Goal: Task Accomplishment & Management: Manage account settings

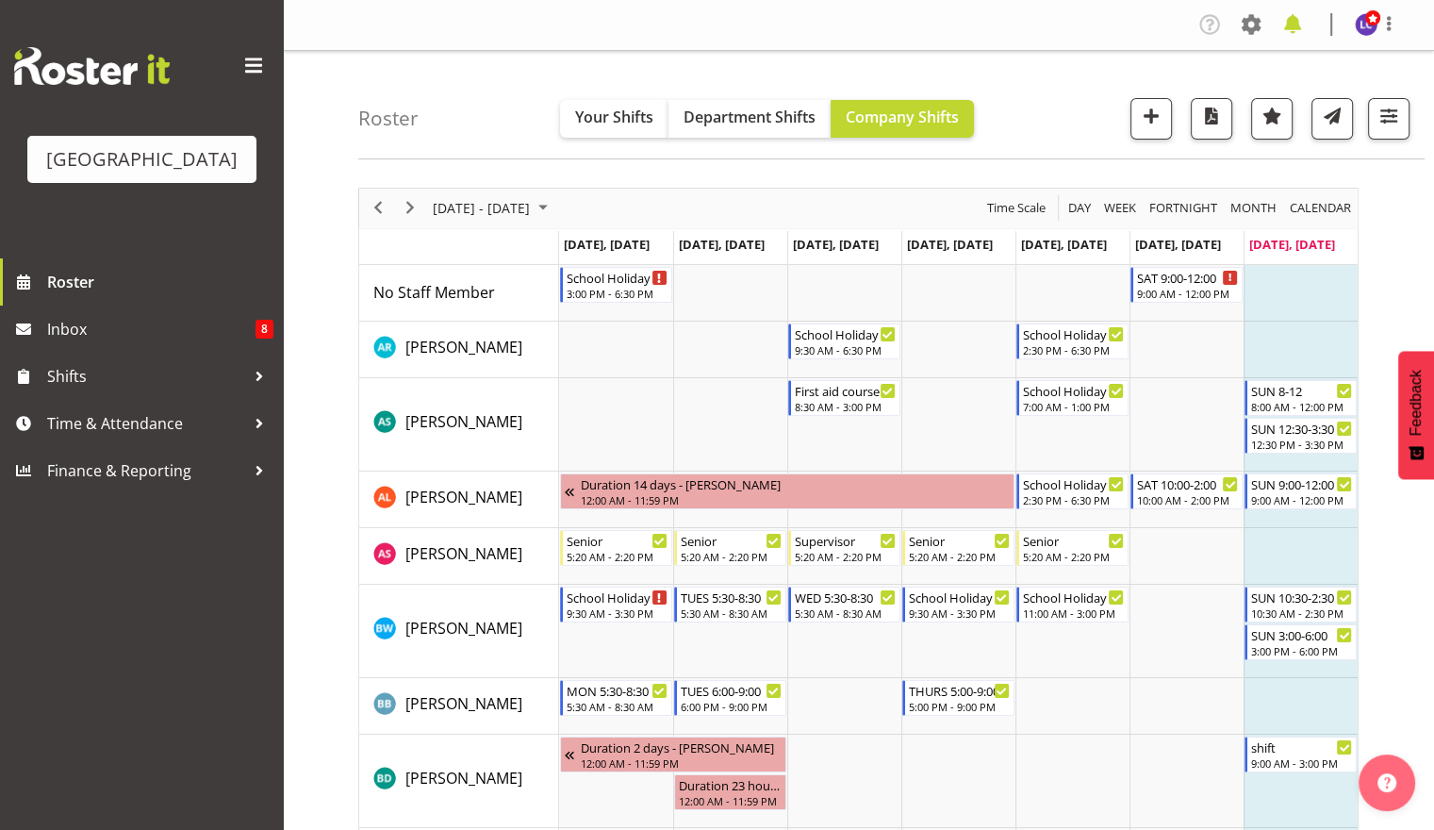
click at [1294, 26] on span at bounding box center [1293, 24] width 30 height 30
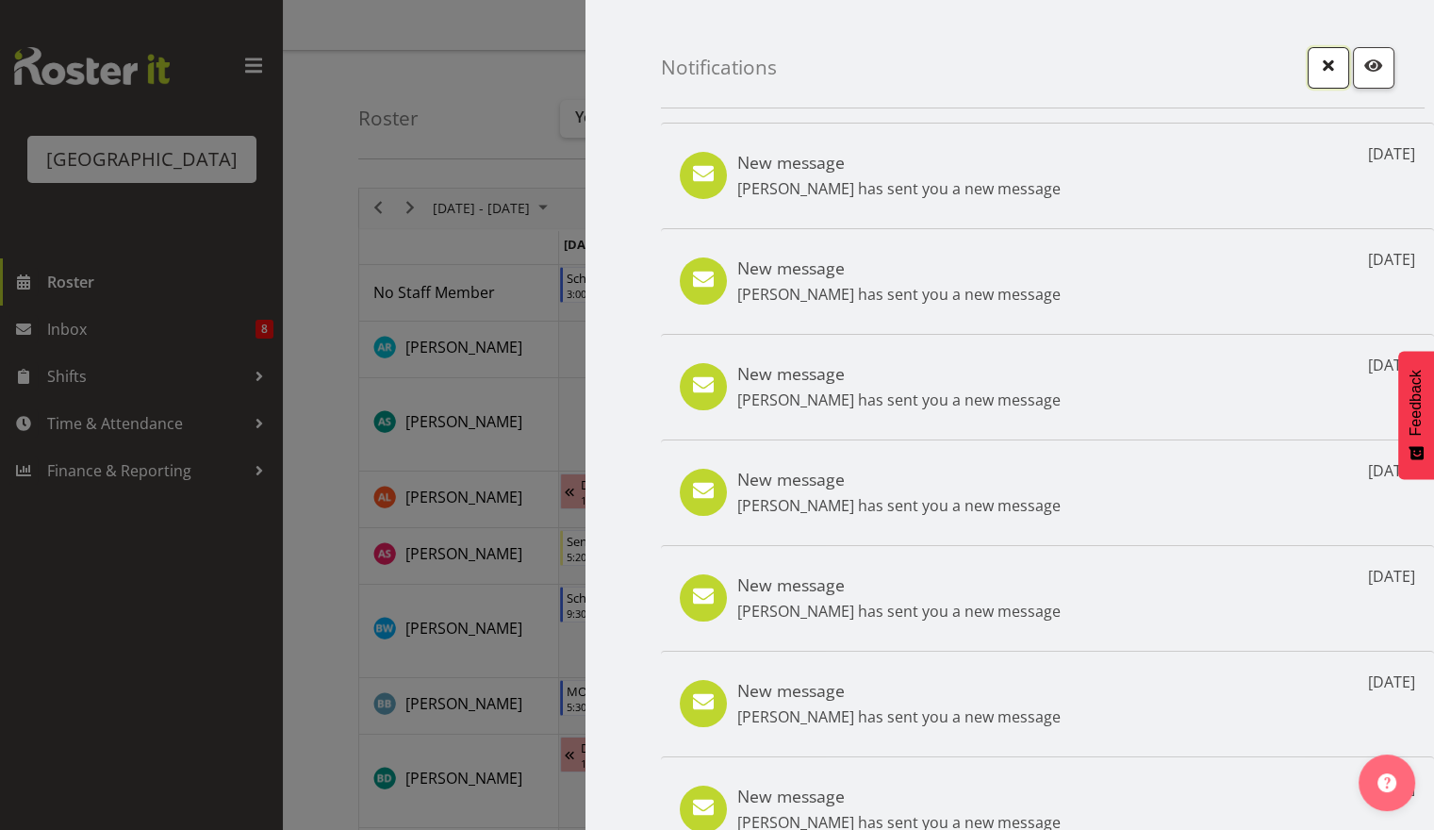
click at [1317, 58] on span "button" at bounding box center [1329, 65] width 25 height 25
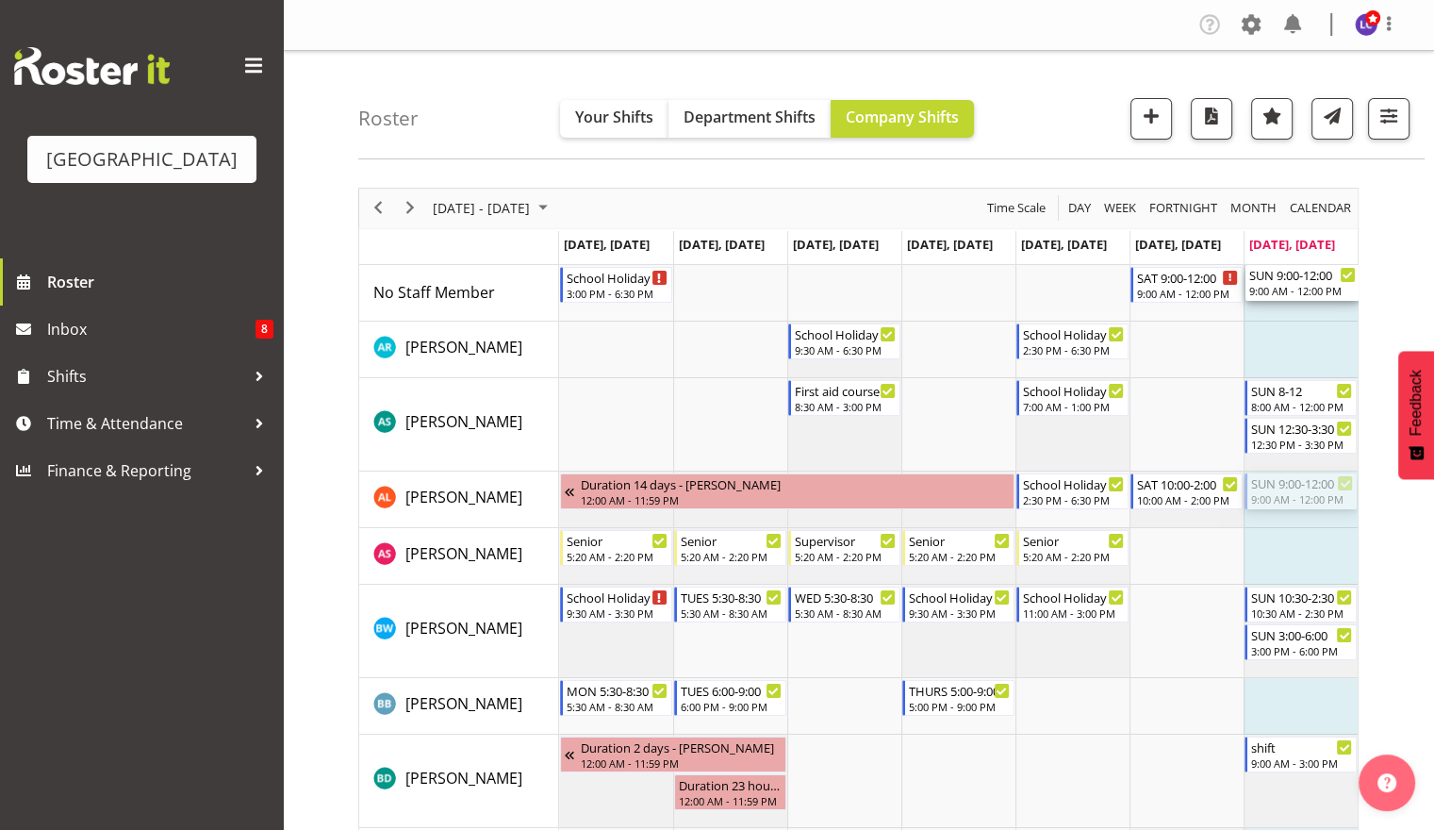
drag, startPoint x: 1290, startPoint y: 484, endPoint x: 1313, endPoint y: 302, distance: 183.4
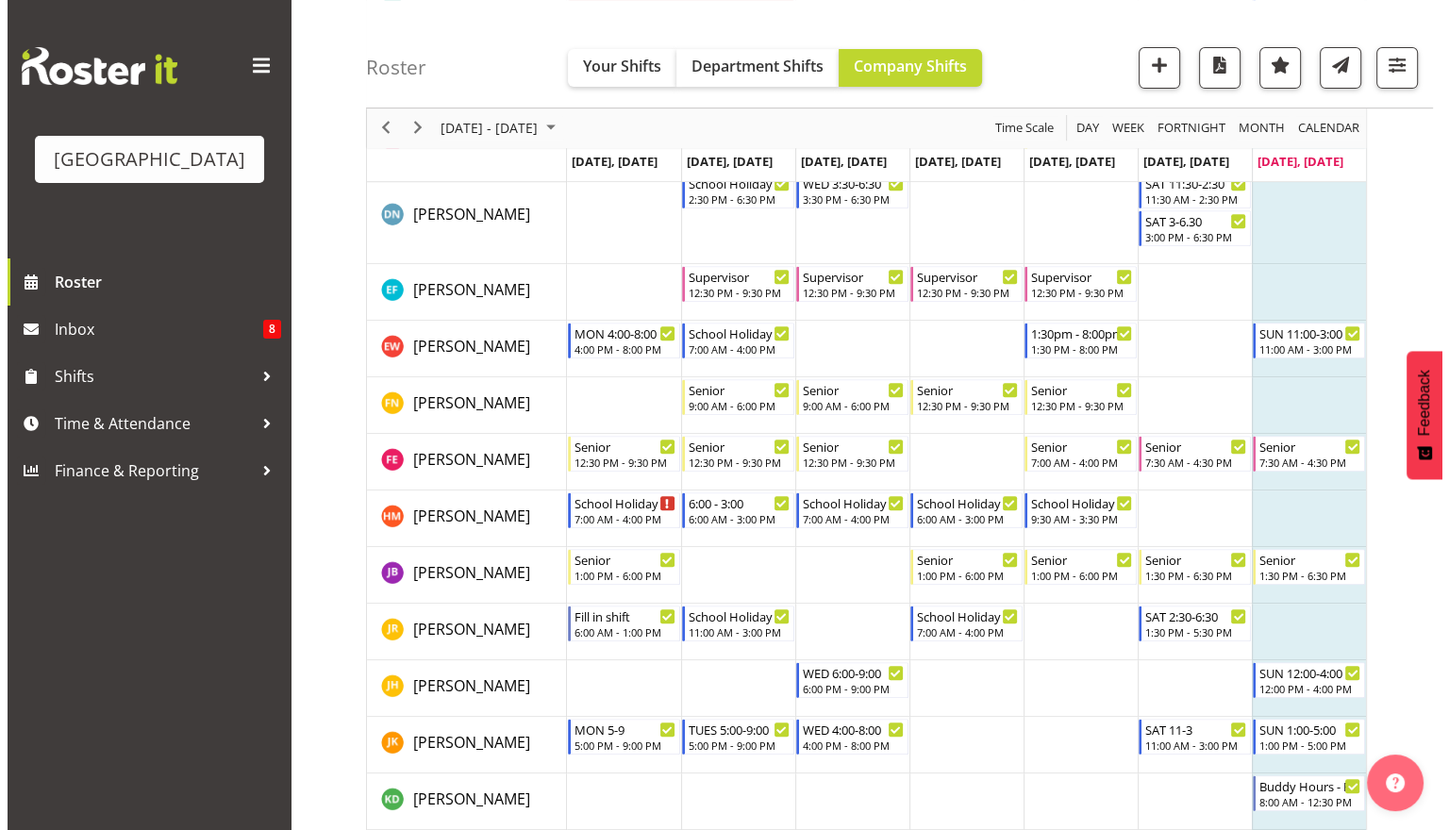
scroll to position [761, 0]
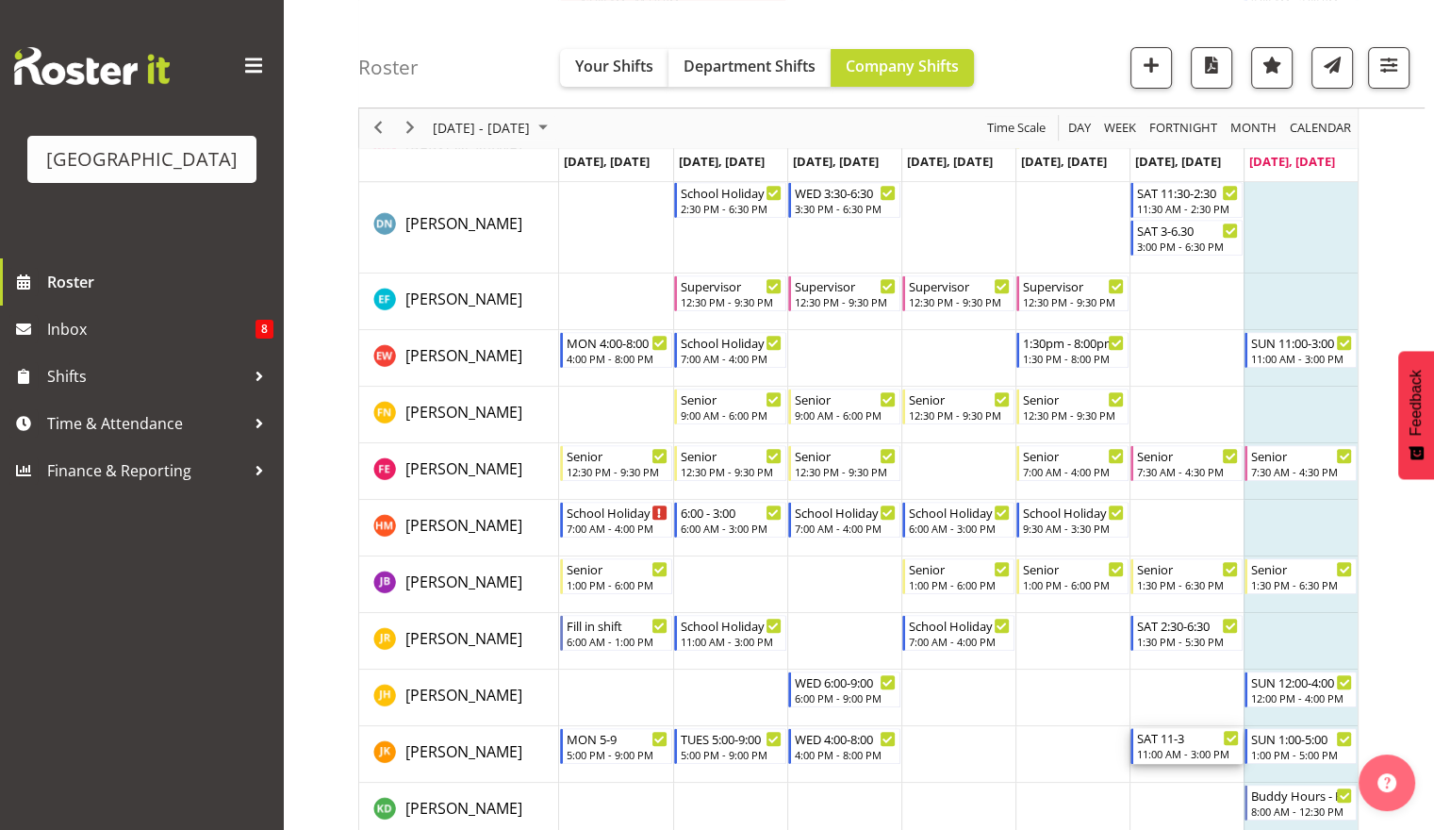
click at [1185, 753] on div "11:00 AM - 3:00 PM" at bounding box center [1188, 753] width 102 height 15
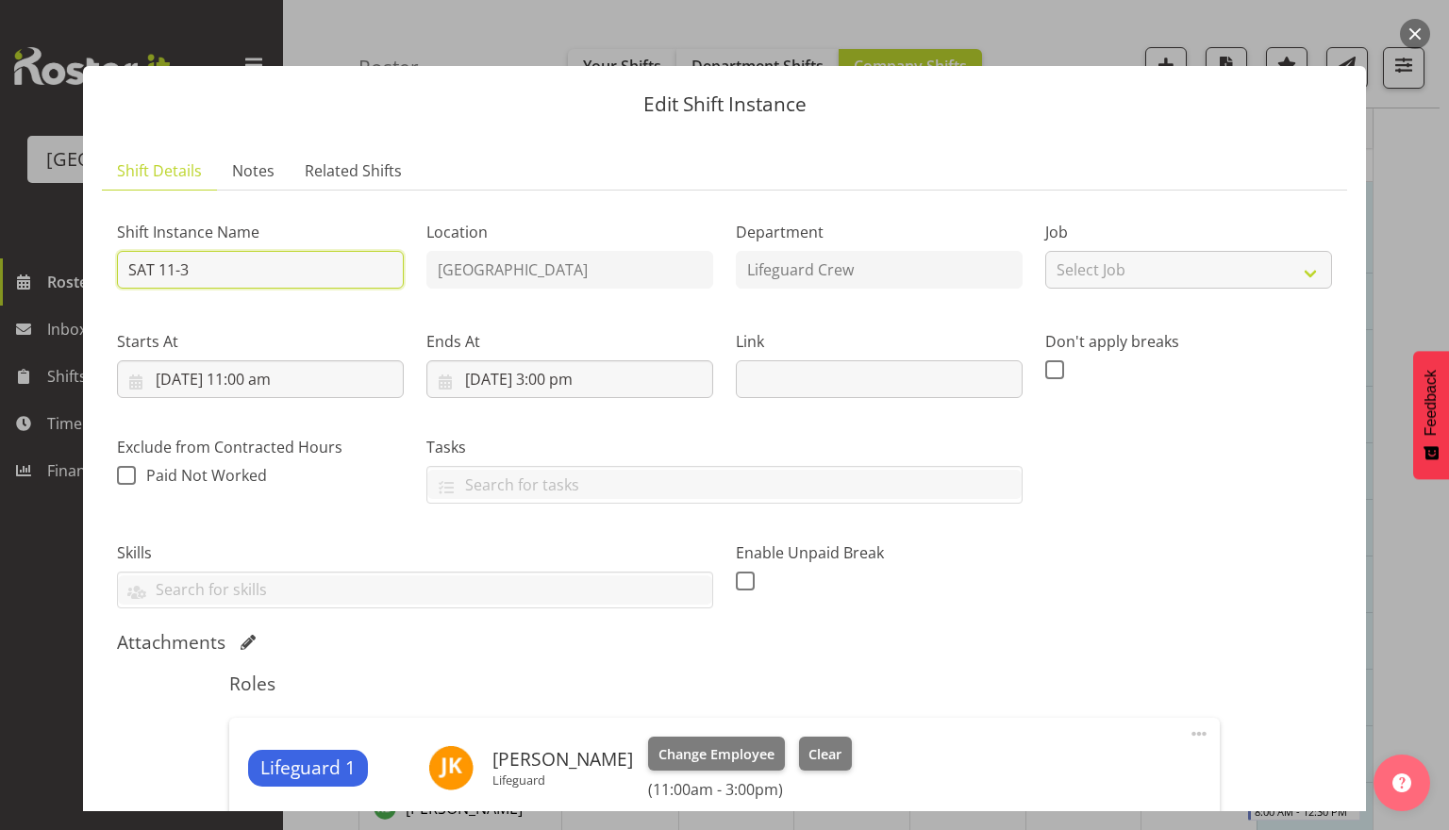
click at [283, 284] on input "SAT 11-3" at bounding box center [260, 270] width 287 height 38
type input "S"
type input "sicK"
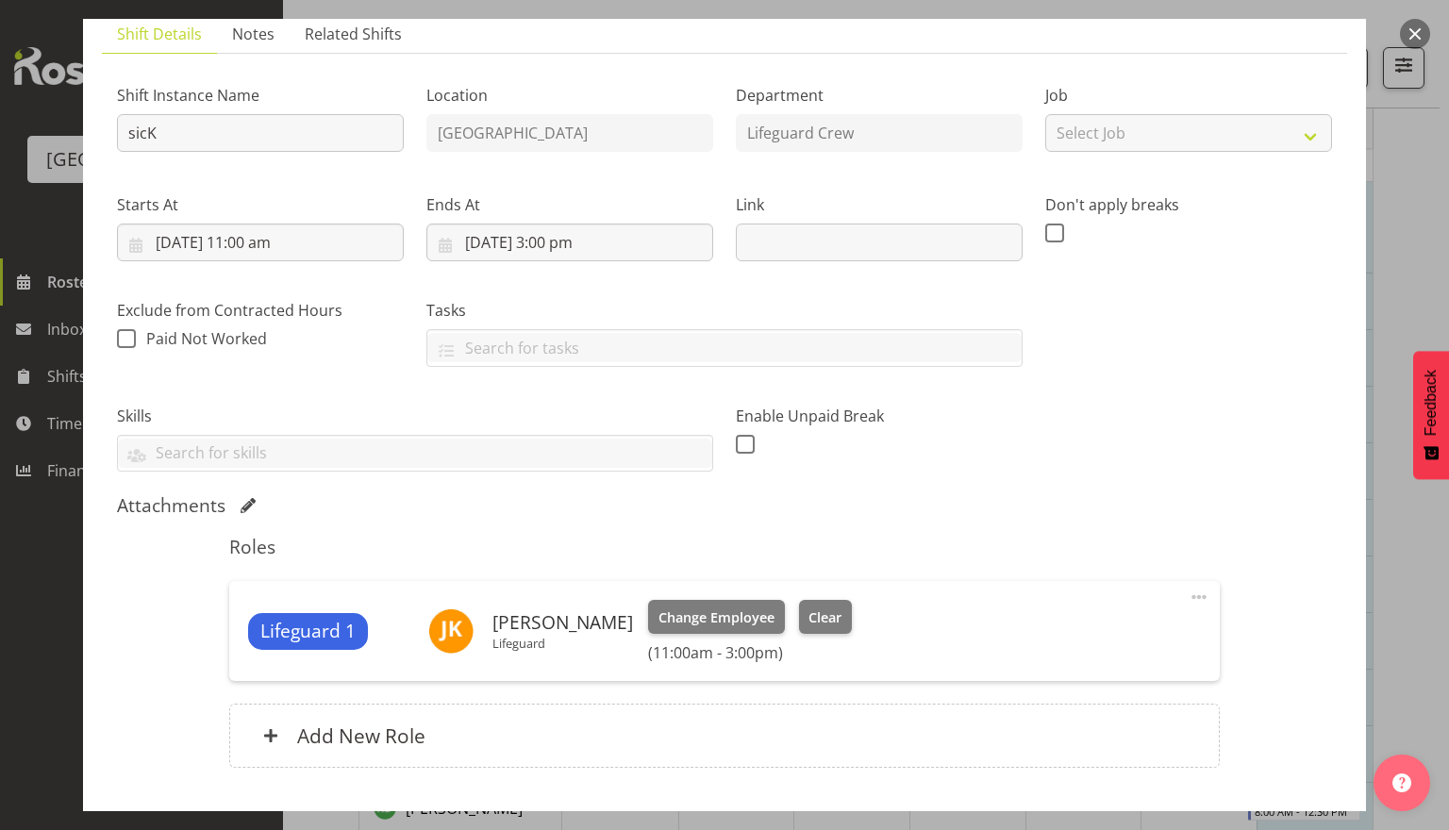
scroll to position [260, 0]
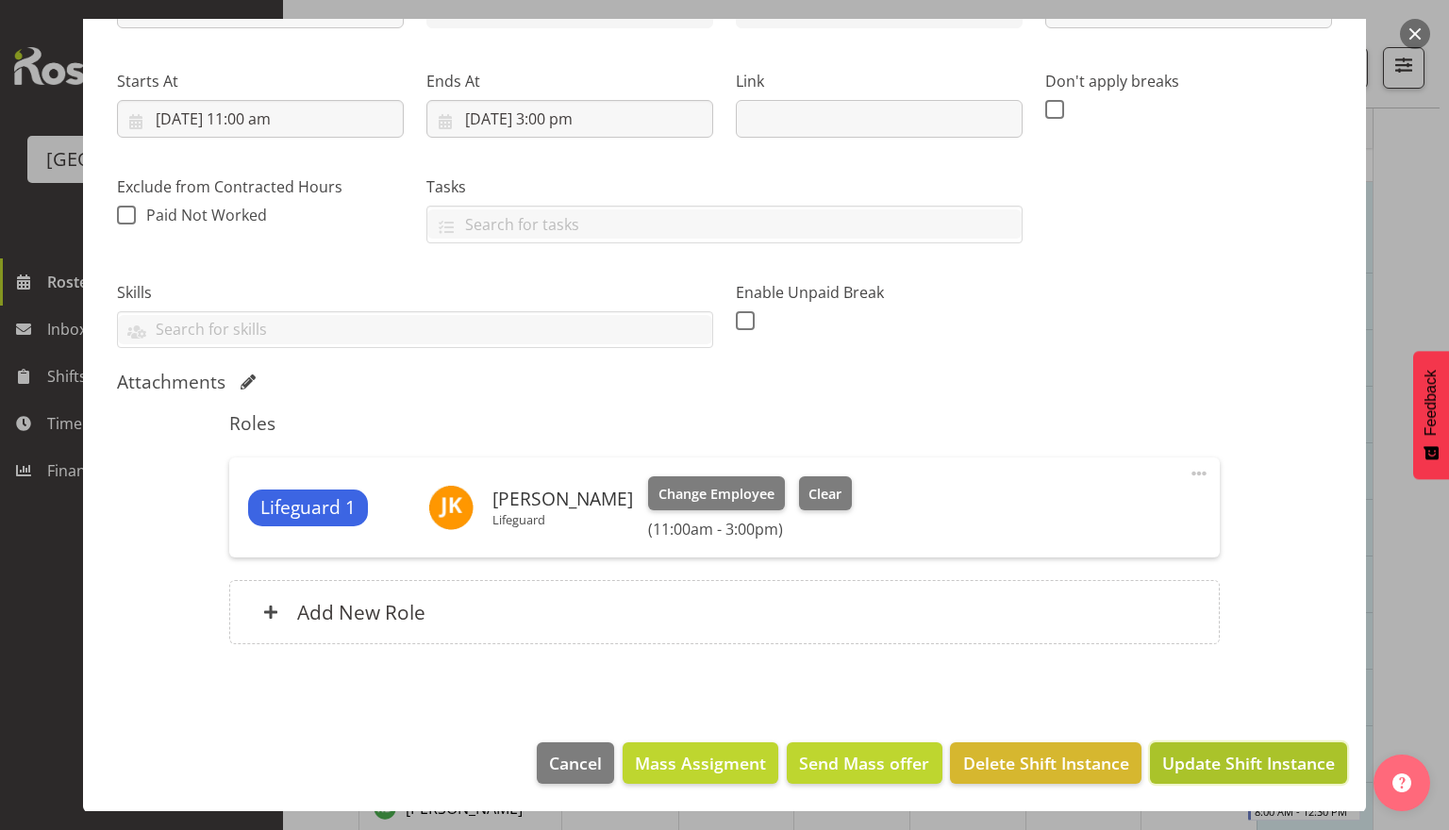
click at [1234, 766] on span "Update Shift Instance" at bounding box center [1248, 763] width 173 height 25
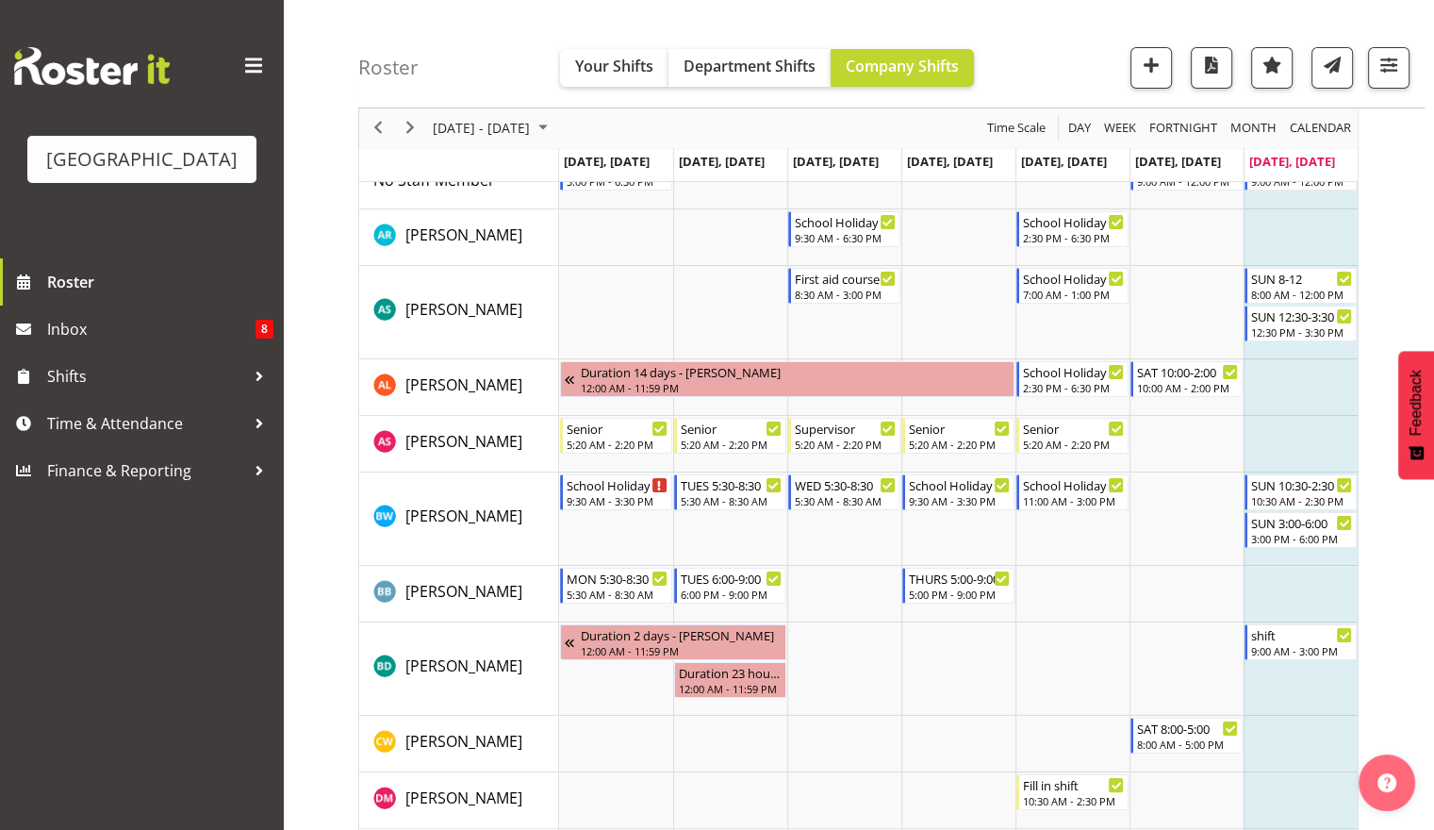
scroll to position [0, 0]
